Goal: Information Seeking & Learning: Find specific fact

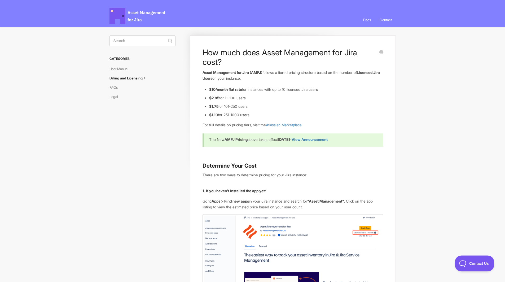
drag, startPoint x: 21, startPoint y: 1, endPoint x: 102, endPoint y: 140, distance: 161.2
click at [371, 237] on img at bounding box center [293, 249] width 181 height 71
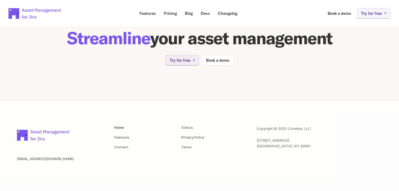
scroll to position [1101, 0]
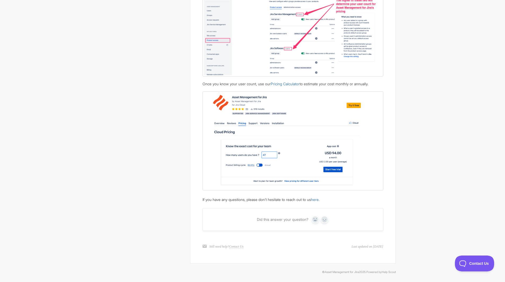
scroll to position [522, 0]
